Goal: Find specific page/section: Find specific page/section

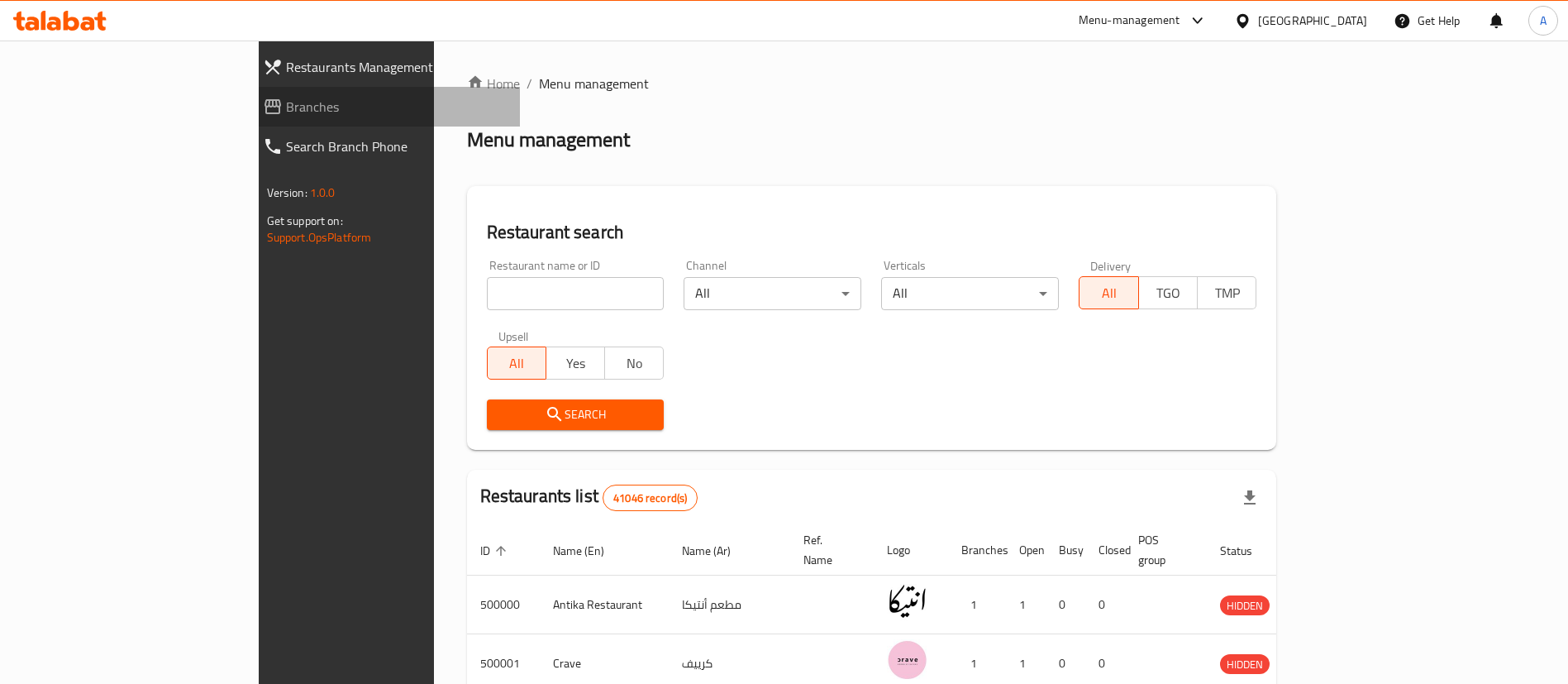
click at [286, 108] on span "Branches" at bounding box center [397, 106] width 222 height 20
click at [286, 97] on span "Branches" at bounding box center [397, 106] width 222 height 20
click at [286, 110] on span "Branches" at bounding box center [397, 106] width 222 height 20
click at [286, 96] on span "Branches" at bounding box center [397, 106] width 222 height 20
